Goal: Task Accomplishment & Management: Manage account settings

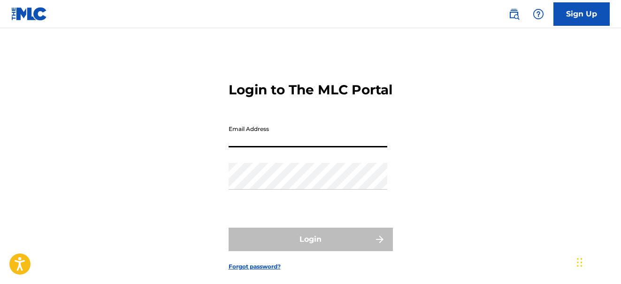
click at [263, 147] on input "Email Address" at bounding box center [307, 134] width 159 height 27
type input "[EMAIL_ADDRESS][DOMAIN_NAME]"
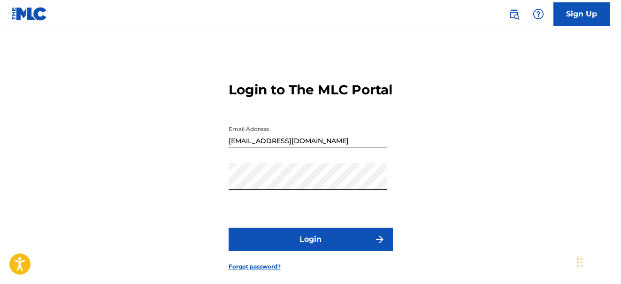
click at [324, 251] on button "Login" at bounding box center [310, 238] width 164 height 23
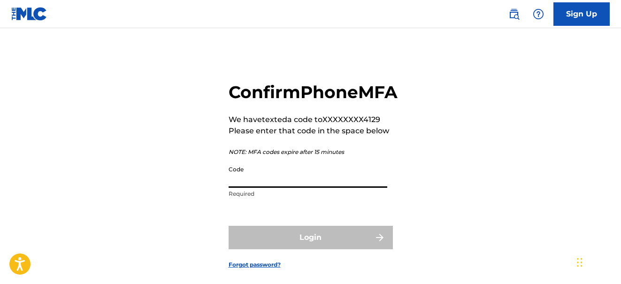
click at [260, 188] on input "Code" at bounding box center [307, 174] width 159 height 27
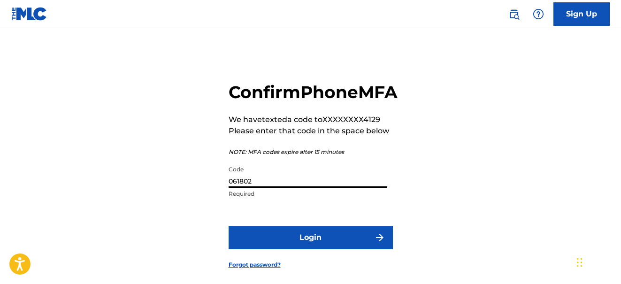
type input "061802"
click at [283, 249] on button "Login" at bounding box center [310, 237] width 164 height 23
